Goal: Information Seeking & Learning: Learn about a topic

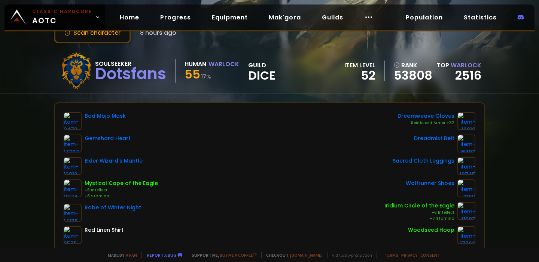
scroll to position [31, 0]
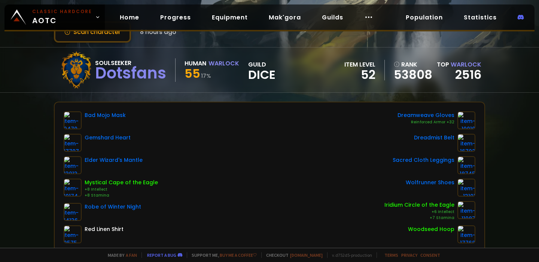
drag, startPoint x: 184, startPoint y: 72, endPoint x: 200, endPoint y: 72, distance: 16.8
click at [195, 72] on div "Soulseeker Dotsfans Human Warlock 55 17 % guild Dice" at bounding box center [167, 69] width 218 height 37
click at [202, 74] on small "17 %" at bounding box center [206, 75] width 10 height 7
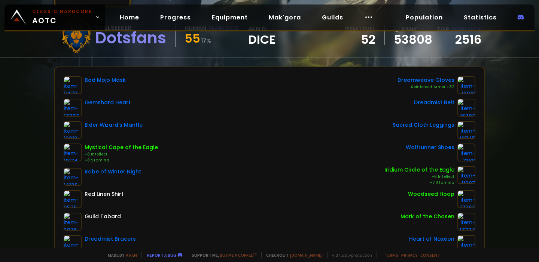
scroll to position [0, 0]
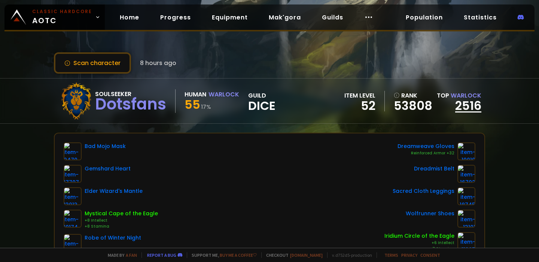
click at [463, 101] on link "2516" at bounding box center [468, 105] width 26 height 17
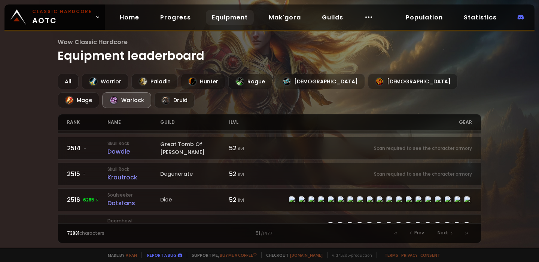
scroll to position [335, 0]
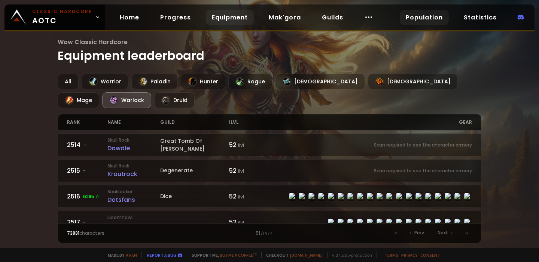
click at [417, 20] on link "Population" at bounding box center [423, 17] width 49 height 15
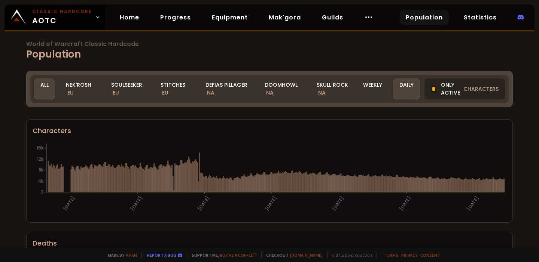
click at [445, 89] on div "Only active characters" at bounding box center [464, 89] width 80 height 21
click at [445, 88] on div "Only active characters" at bounding box center [464, 89] width 80 height 21
click at [128, 88] on div "Soulseeker EU" at bounding box center [127, 89] width 45 height 21
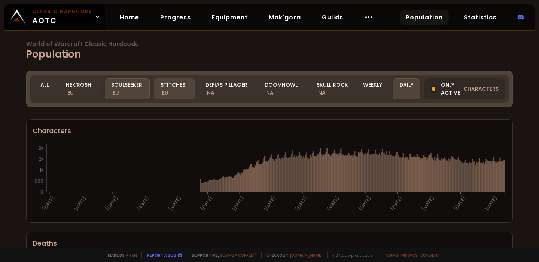
click at [168, 92] on span "EU" at bounding box center [165, 92] width 6 height 7
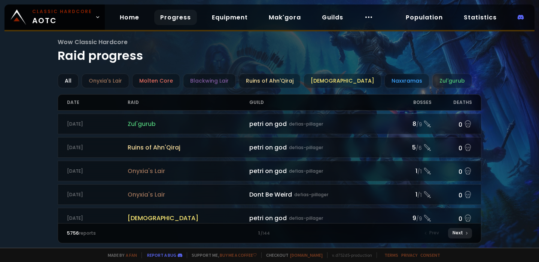
click at [458, 233] on div "Next" at bounding box center [460, 233] width 24 height 10
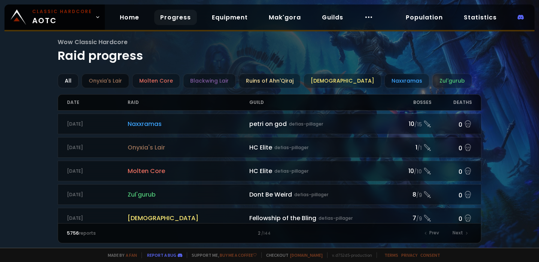
click at [112, 80] on div "Onyxia's Lair" at bounding box center [105, 81] width 47 height 15
